Goal: Use online tool/utility: Utilize a website feature to perform a specific function

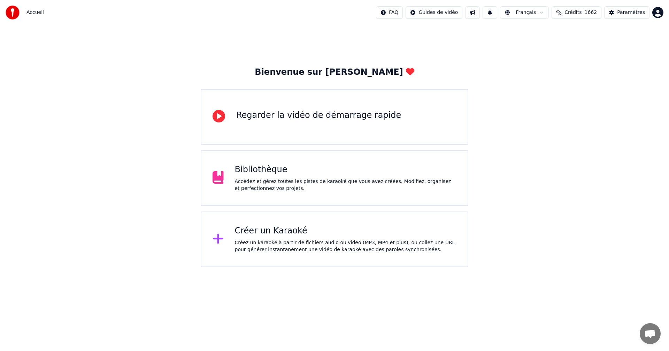
click at [207, 227] on div "Créer un Karaoké Créez un karaoké à partir de fichiers audio ou vidéo (MP3, MP4…" at bounding box center [334, 240] width 267 height 56
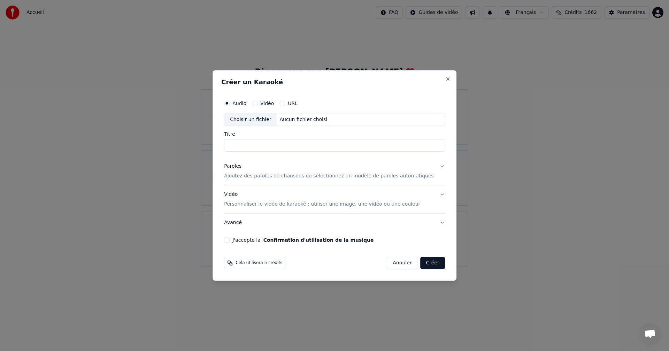
click at [296, 114] on div "Choisir un fichier Aucun fichier choisi" at bounding box center [334, 119] width 221 height 13
drag, startPoint x: 280, startPoint y: 146, endPoint x: 177, endPoint y: 141, distance: 102.8
click at [179, 146] on body "**********" at bounding box center [334, 133] width 669 height 267
click at [293, 144] on input "**********" at bounding box center [334, 146] width 221 height 13
type input "***"
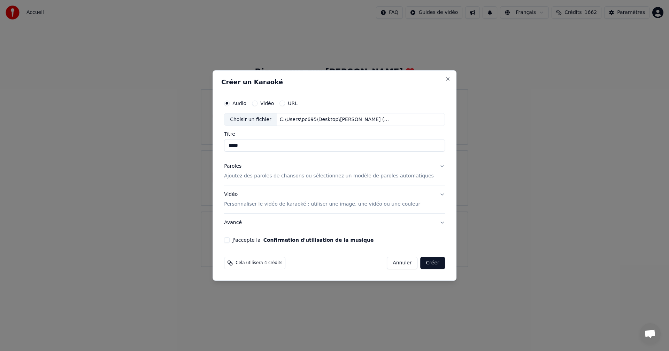
click at [296, 176] on p "Ajoutez des paroles de chansons ou sélectionnez un modèle de paroles automatiqu…" at bounding box center [329, 176] width 210 height 7
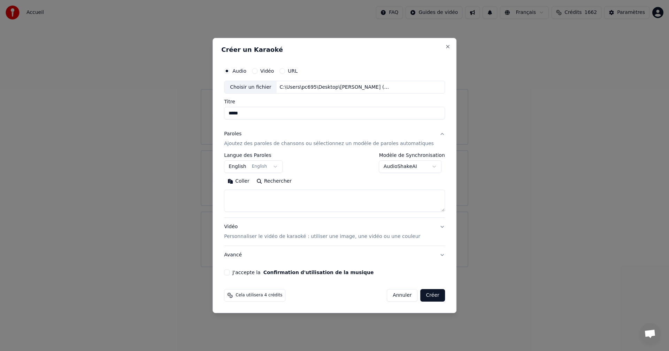
click at [293, 198] on textarea at bounding box center [334, 201] width 221 height 22
click at [247, 183] on button "Coller" at bounding box center [238, 181] width 29 height 11
click at [262, 238] on p "Personnaliser le vidéo de karaoké : utiliser une image, une vidéo ou une couleur" at bounding box center [322, 236] width 196 height 7
type textarea "**********"
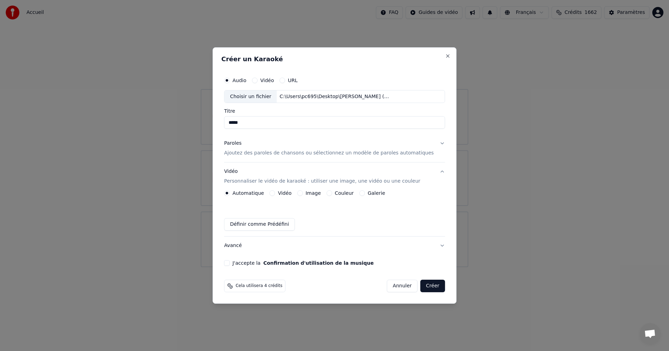
click at [280, 193] on div "Vidéo" at bounding box center [281, 193] width 22 height 6
click at [275, 193] on button "Vidéo" at bounding box center [273, 193] width 6 height 6
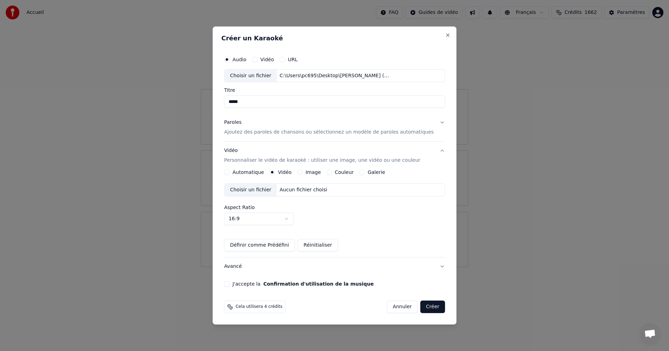
click at [269, 185] on div "Choisir un fichier" at bounding box center [250, 190] width 52 height 13
click at [237, 281] on div "Audio Vidéo URL Choisir un fichier C:\Users\pc695\Desktop\[PERSON_NAME] (Offici…" at bounding box center [334, 170] width 226 height 240
click at [229, 284] on button "J'accepte la Confirmation d'utilisation de la musique" at bounding box center [227, 284] width 6 height 6
click at [420, 308] on button "Créer" at bounding box center [432, 307] width 24 height 13
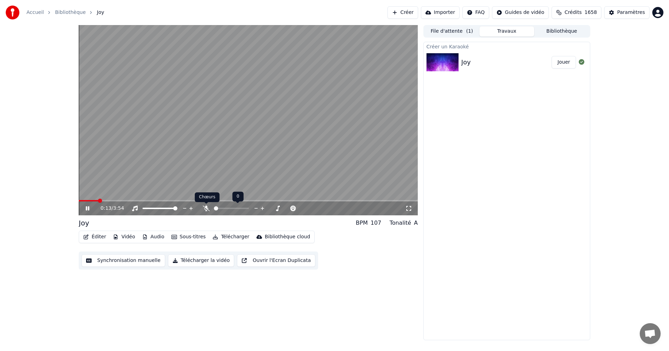
click at [205, 209] on icon at bounding box center [206, 209] width 7 height 6
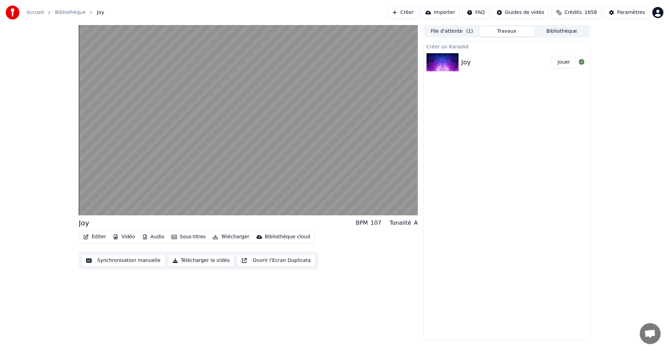
drag, startPoint x: 186, startPoint y: 250, endPoint x: 187, endPoint y: 255, distance: 4.9
click at [187, 252] on div "Éditer Vidéo Audio Sous-titres Télécharger Bibliothèque cloud Synchronisation m…" at bounding box center [248, 250] width 339 height 39
click at [189, 258] on button "Télécharger la vidéo" at bounding box center [201, 261] width 67 height 13
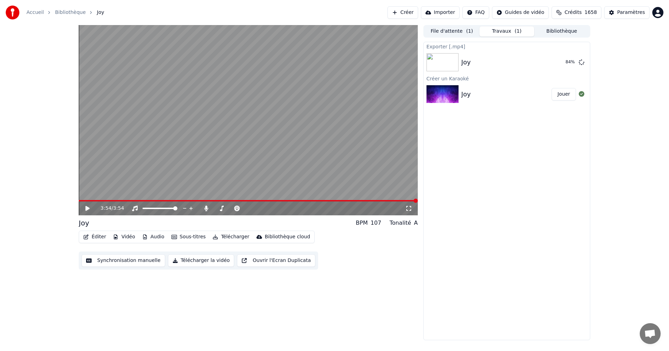
click at [88, 206] on icon at bounding box center [92, 209] width 16 height 6
click at [570, 64] on button "Afficher" at bounding box center [560, 62] width 31 height 13
